Goal: Task Accomplishment & Management: Complete application form

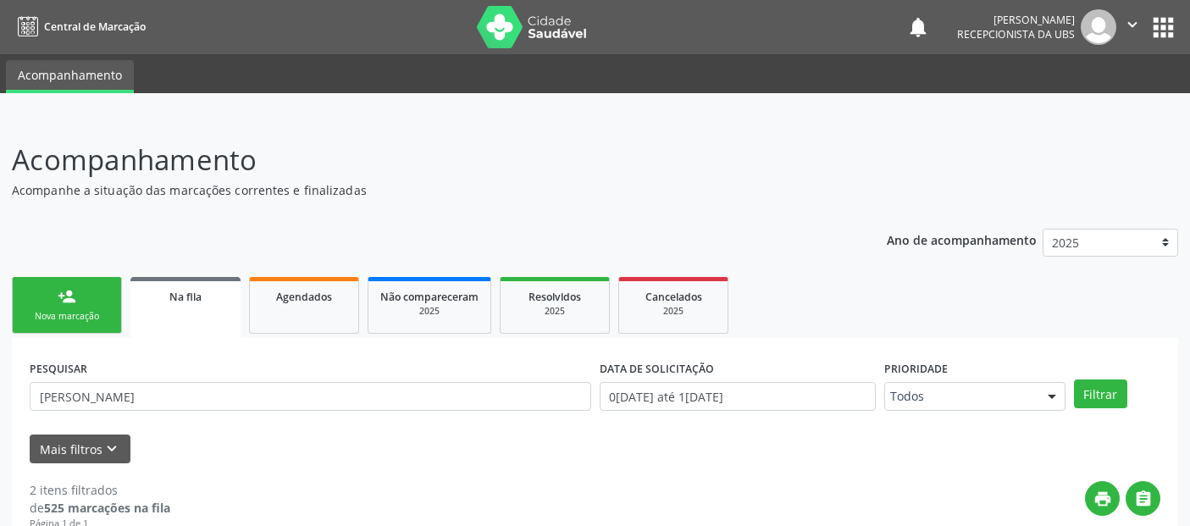
scroll to position [50, 0]
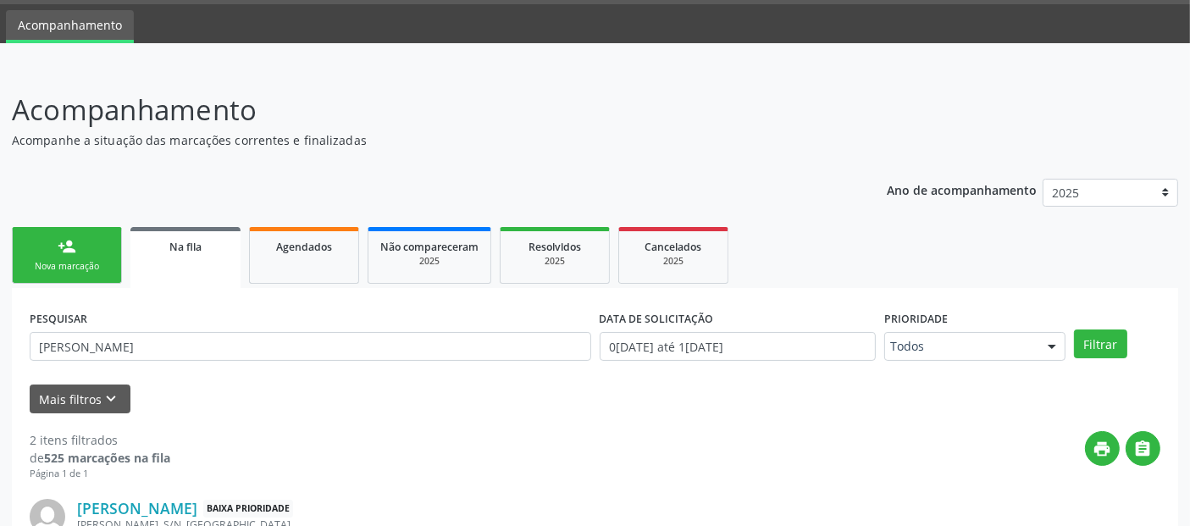
click at [106, 255] on link "person_add Nova marcação" at bounding box center [67, 255] width 110 height 57
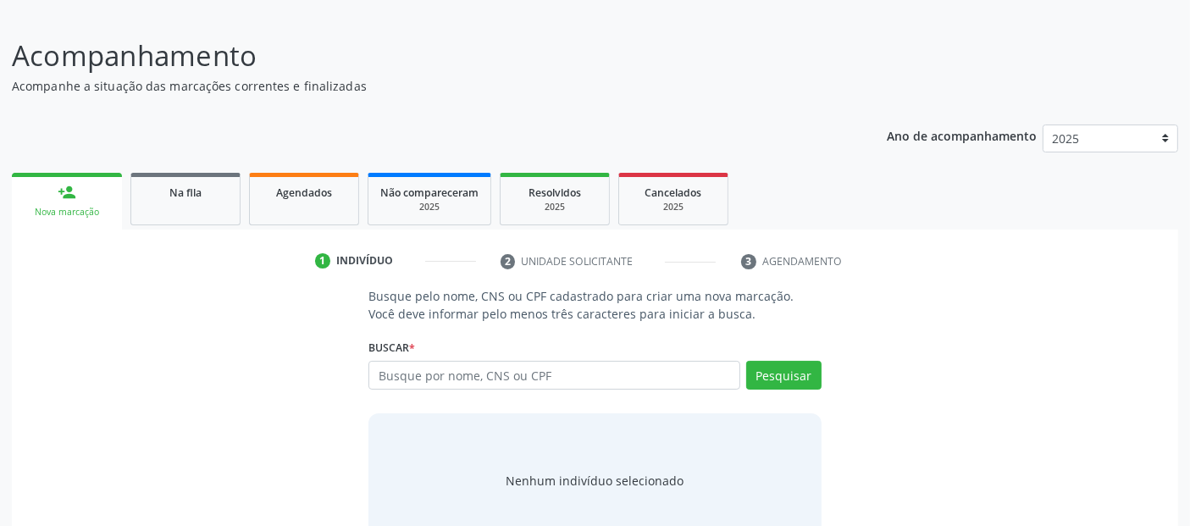
scroll to position [149, 0]
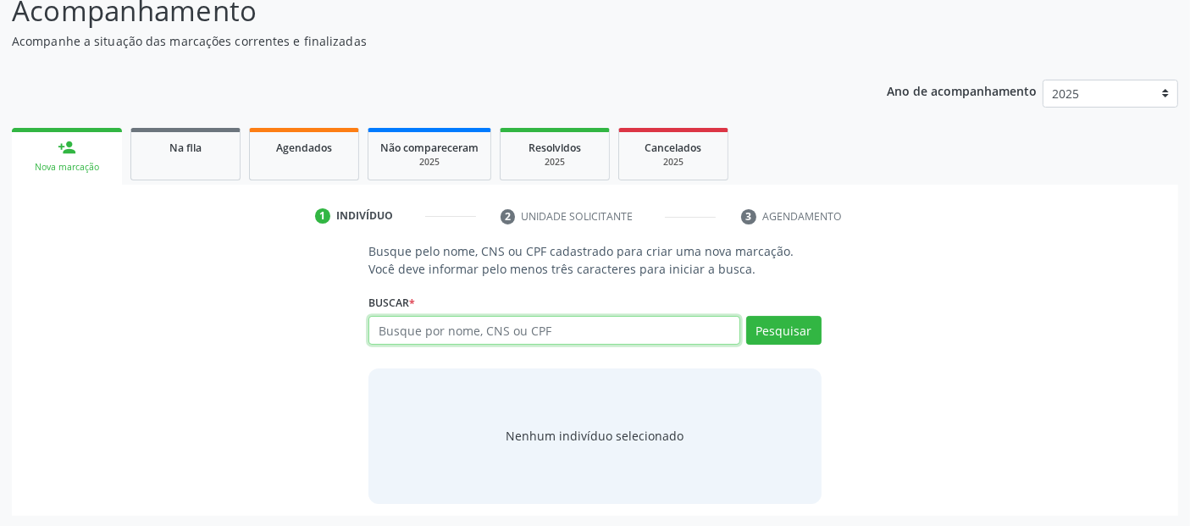
click at [478, 340] on input "text" at bounding box center [553, 330] width 371 height 29
type input "annydalva"
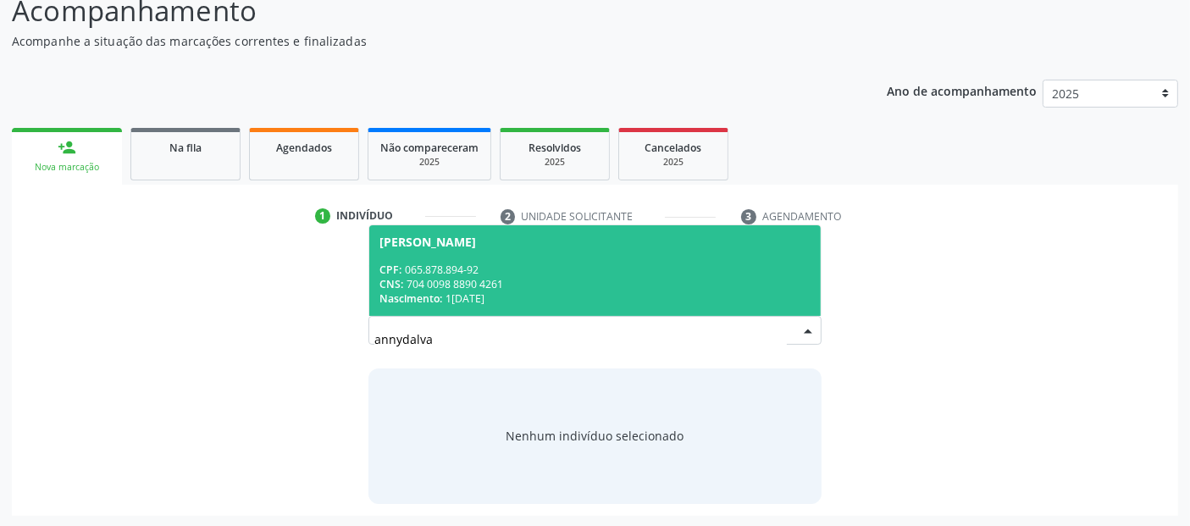
click at [554, 279] on div "CNS: 704 0098 8890 4261" at bounding box center [594, 284] width 430 height 14
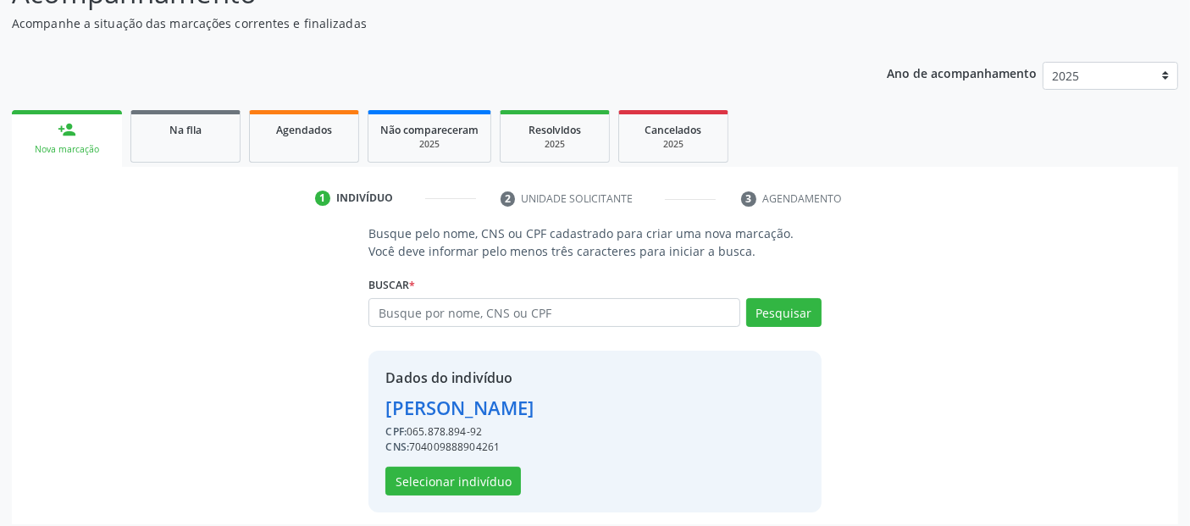
scroll to position [174, 0]
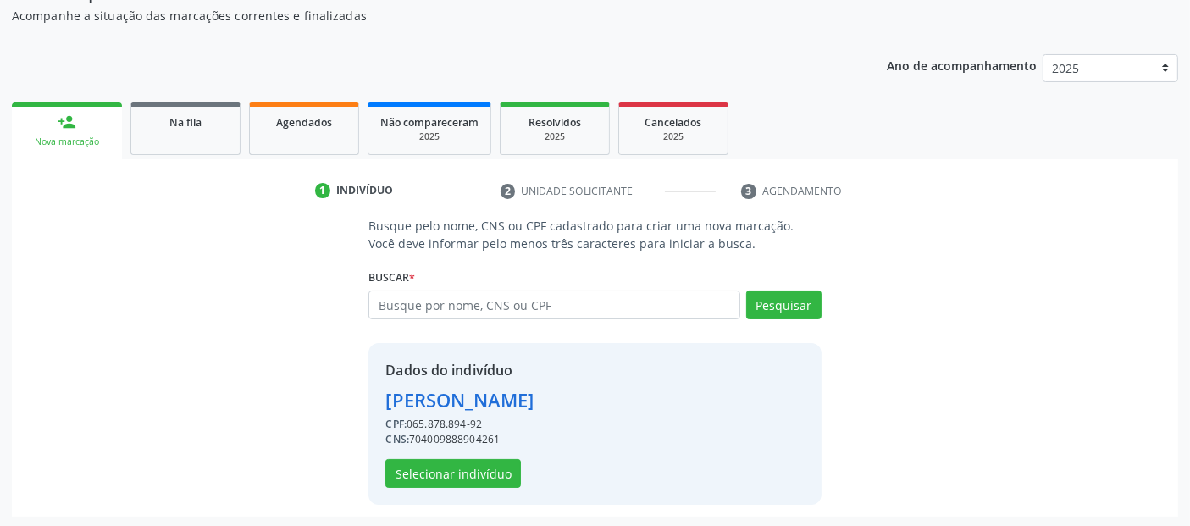
click at [467, 501] on div "Dados do indivíduo [PERSON_NAME] CPF: 065.878.894-92 CNS: 704009888904261 Selec…" at bounding box center [594, 424] width 452 height 162
drag, startPoint x: 478, startPoint y: 494, endPoint x: 484, endPoint y: 478, distance: 18.2
click at [478, 494] on div "Dados do indivíduo [PERSON_NAME] CPF: 065.878.894-92 CNS: 704009888904261 Selec…" at bounding box center [594, 424] width 452 height 162
click at [484, 477] on button "Selecionar indivíduo" at bounding box center [452, 473] width 135 height 29
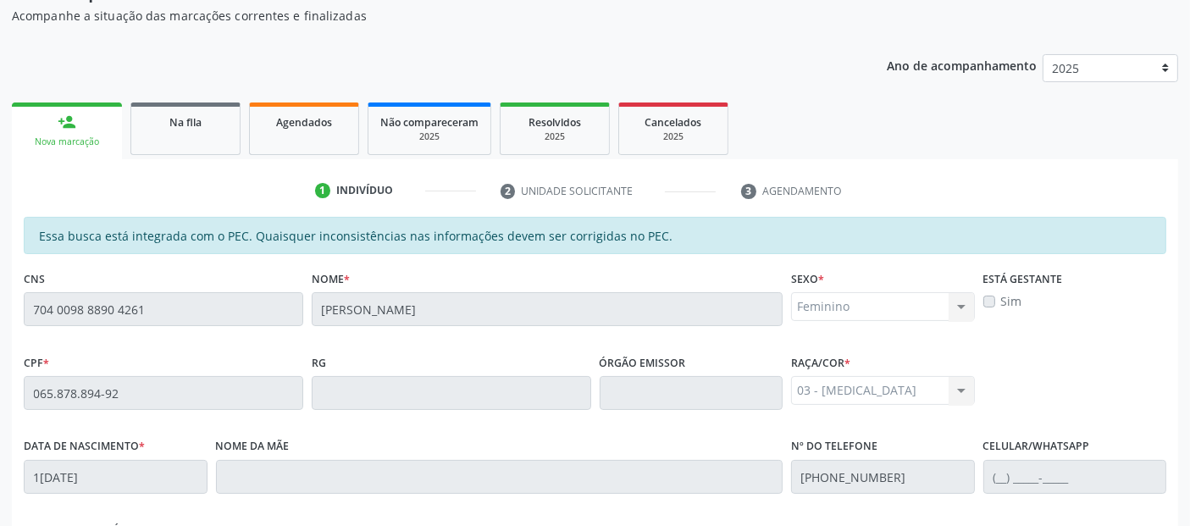
scroll to position [462, 0]
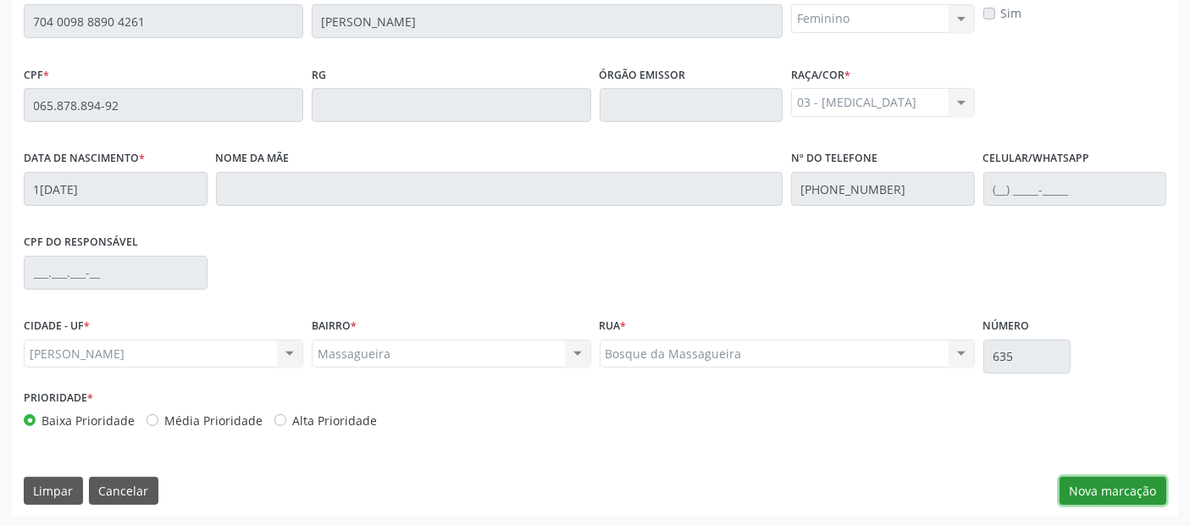
click at [1079, 493] on button "Nova marcação" at bounding box center [1112, 491] width 107 height 29
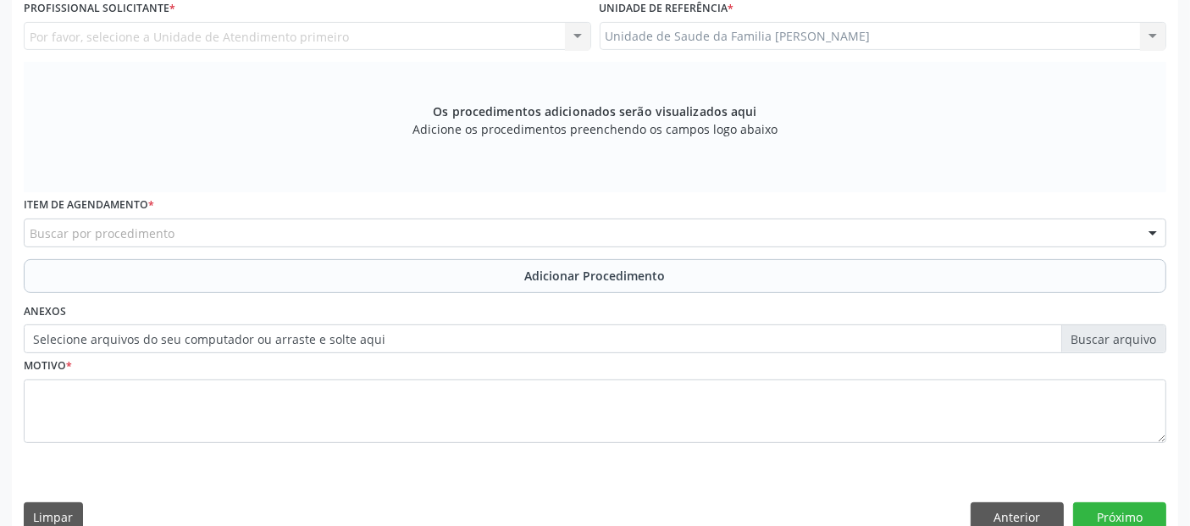
click at [199, 229] on div "Buscar por procedimento" at bounding box center [595, 232] width 1142 height 29
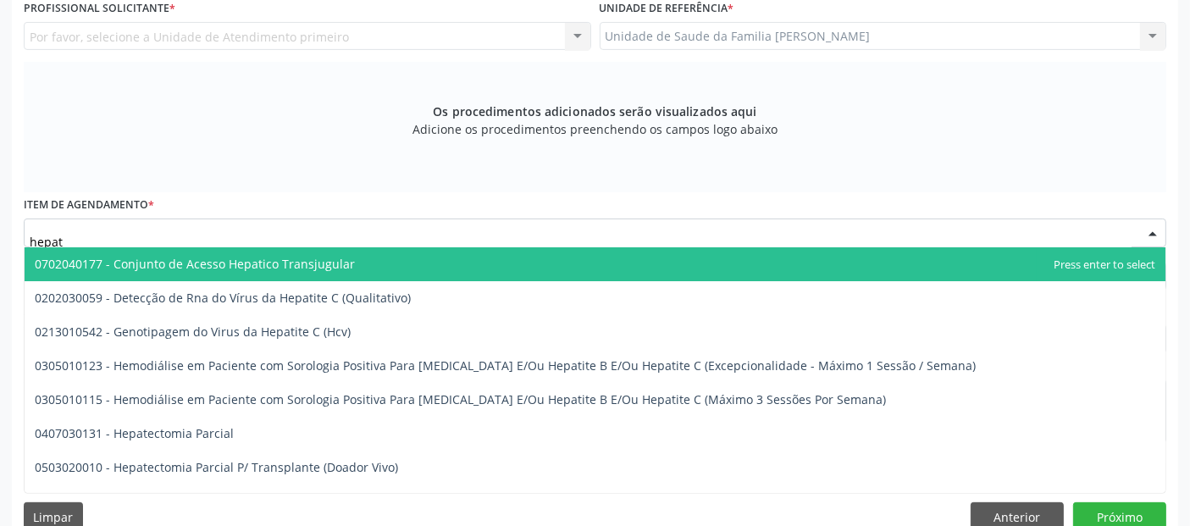
type input "hepato"
